Goal: Task Accomplishment & Management: Manage account settings

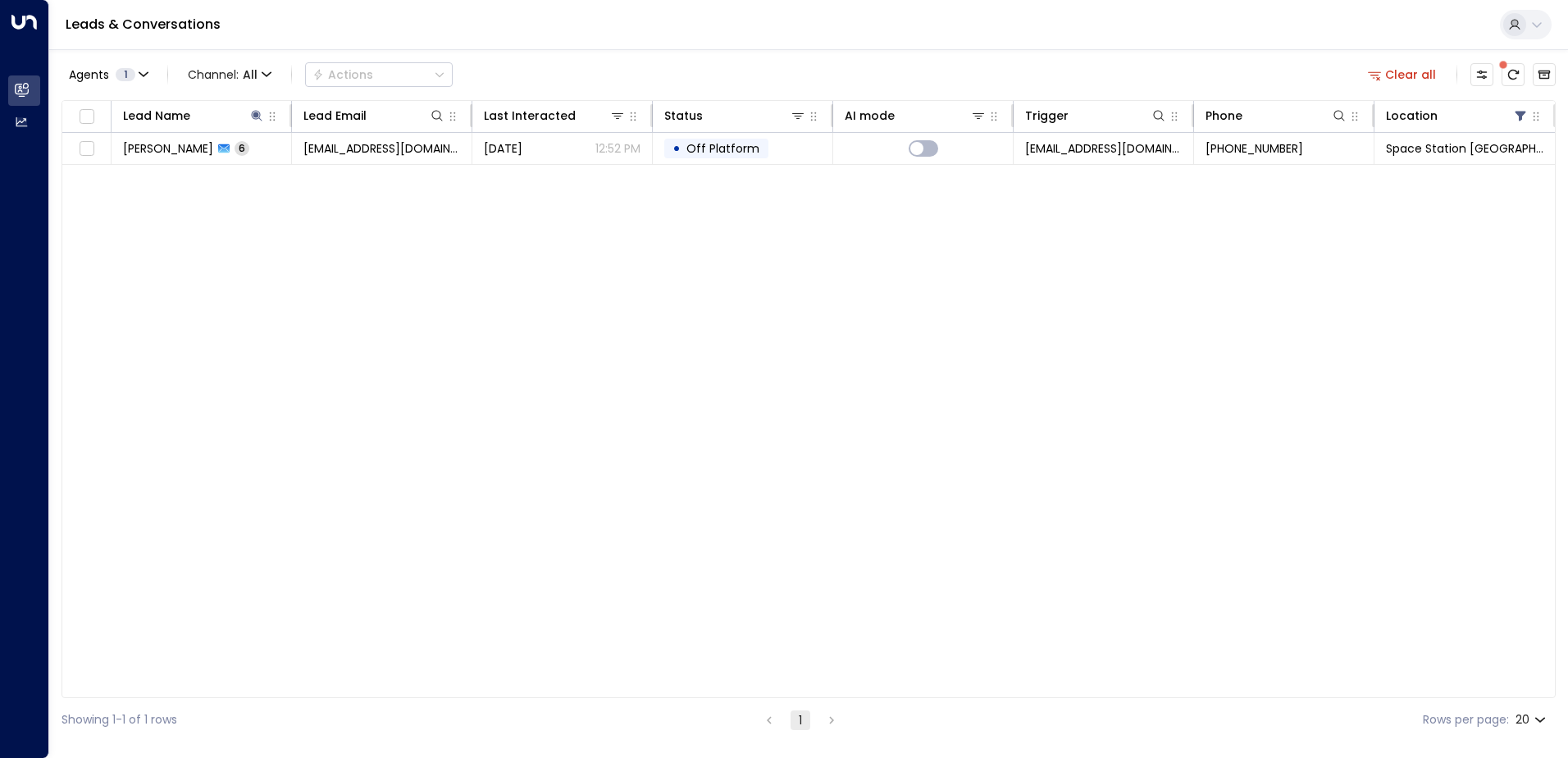
click at [251, 122] on icon at bounding box center [256, 115] width 13 height 13
drag, startPoint x: 358, startPoint y: 176, endPoint x: 305, endPoint y: 177, distance: 53.0
click at [358, 177] on icon "button" at bounding box center [359, 175] width 13 height 13
click at [272, 180] on input "text" at bounding box center [257, 175] width 226 height 30
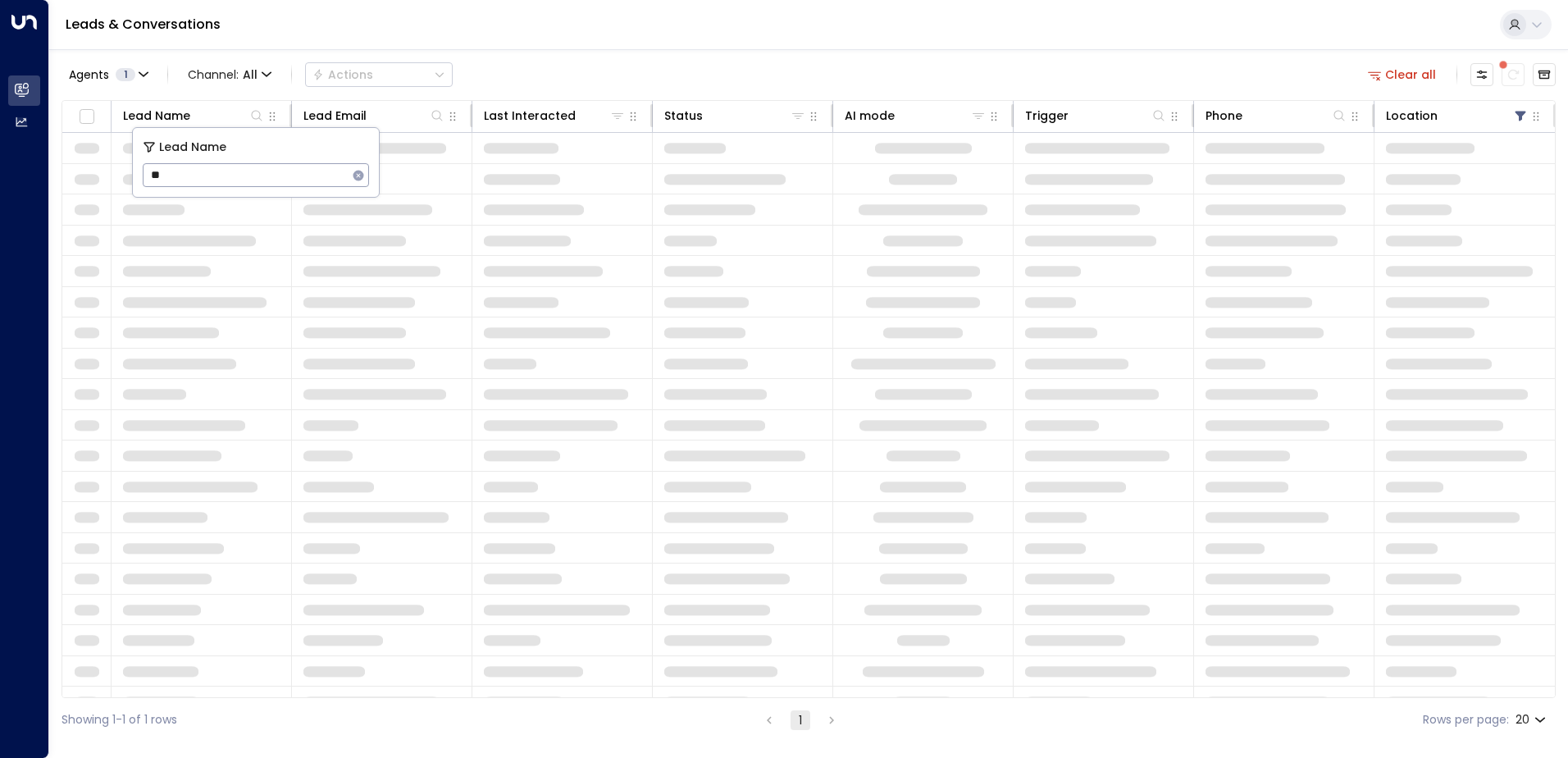
type input "***"
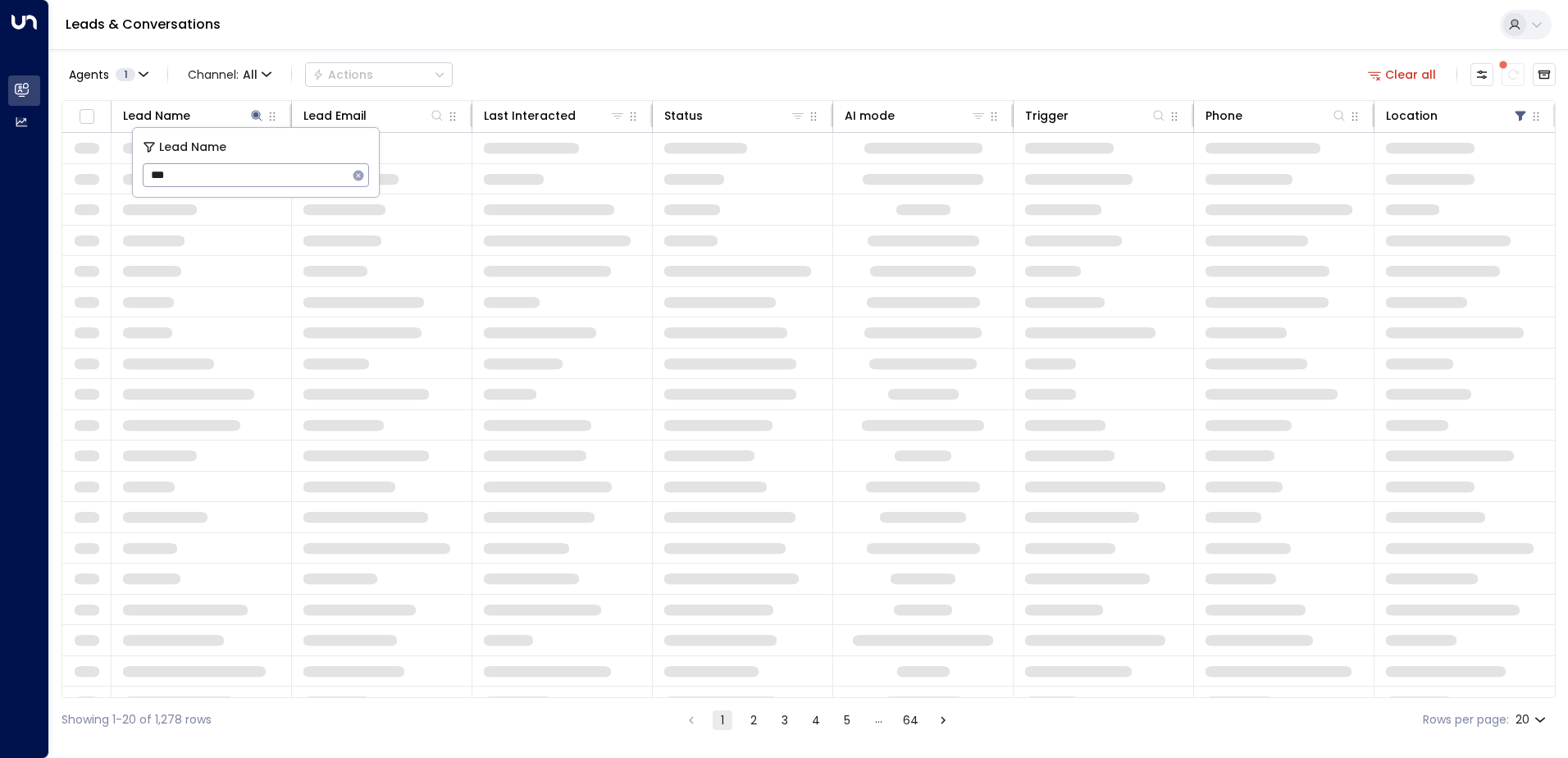
click at [610, 45] on div "Leads & Conversations" at bounding box center [808, 25] width 1518 height 50
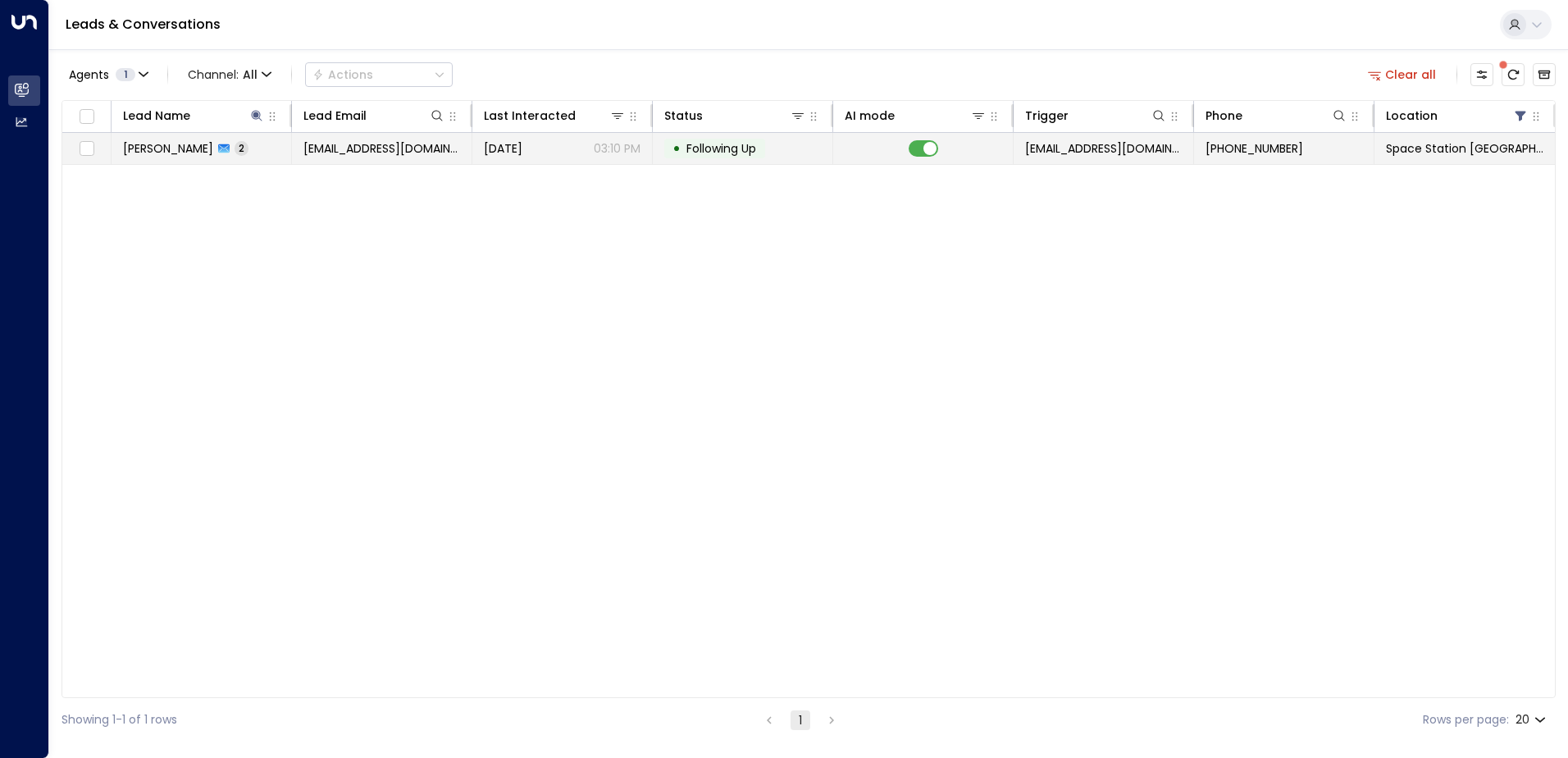
click at [235, 152] on span "2" at bounding box center [241, 148] width 14 height 14
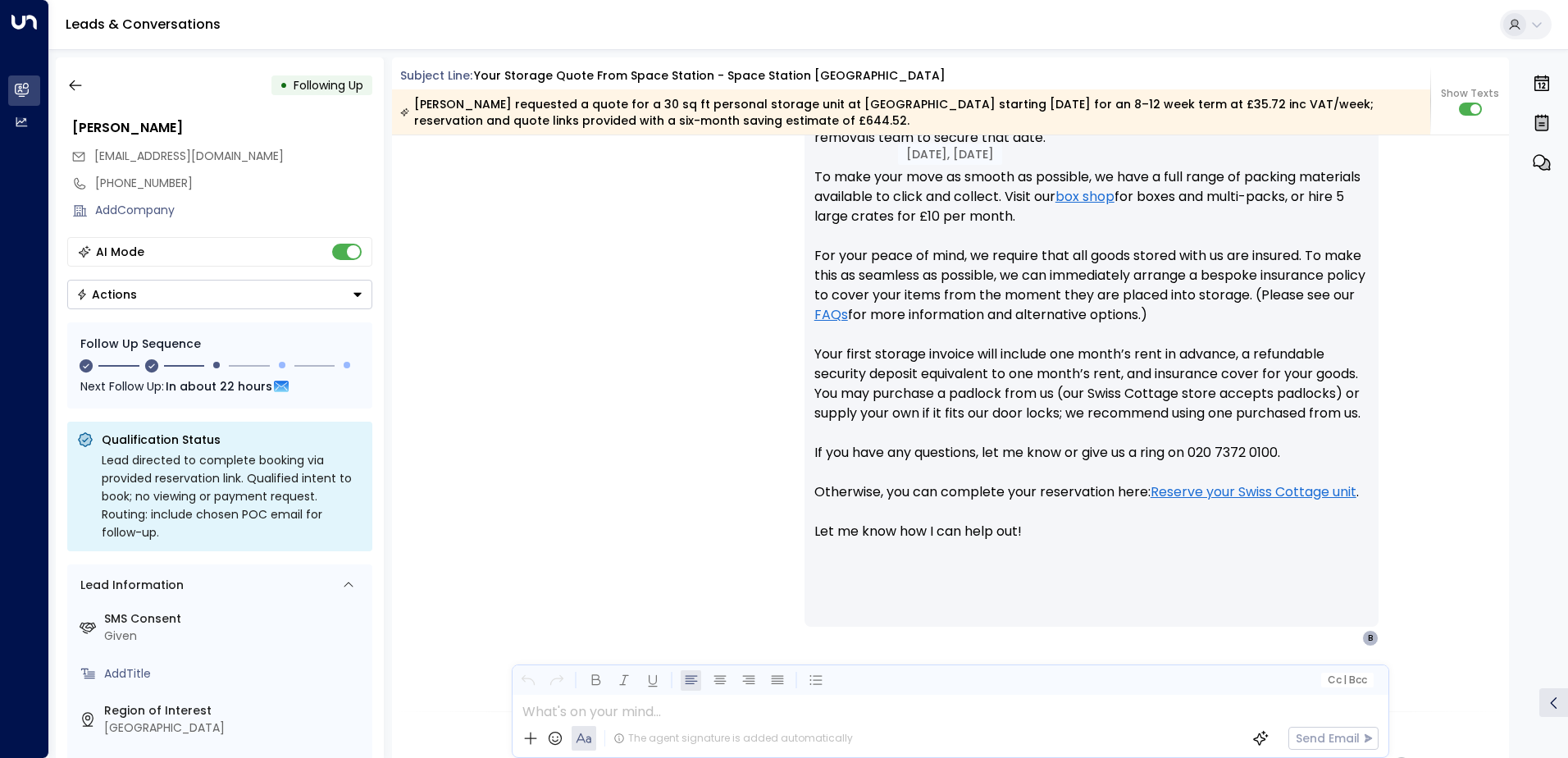
scroll to position [984, 0]
